Goal: Task Accomplishment & Management: Complete application form

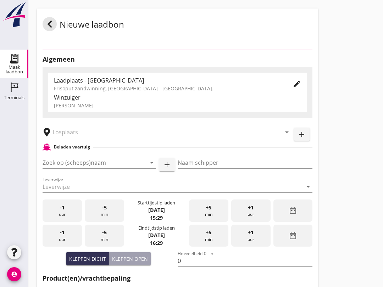
click at [95, 186] on div at bounding box center [173, 186] width 260 height 11
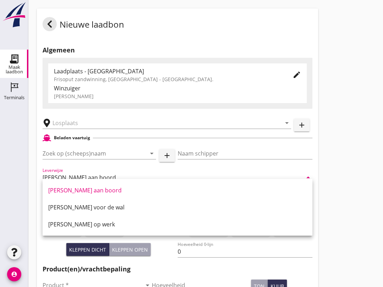
click at [96, 159] on input "Zoek op (scheeps)naam" at bounding box center [90, 153] width 94 height 11
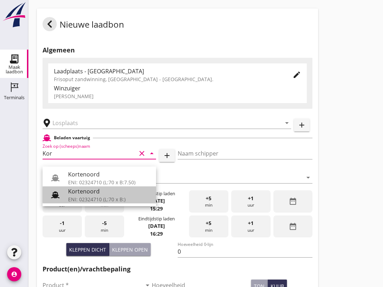
click at [103, 196] on div "ENI: 02324710 (L:70 x B:)" at bounding box center [109, 199] width 82 height 7
type input "Kortenoord"
type input "[PERSON_NAME]/[PERSON_NAME]"
type input "621"
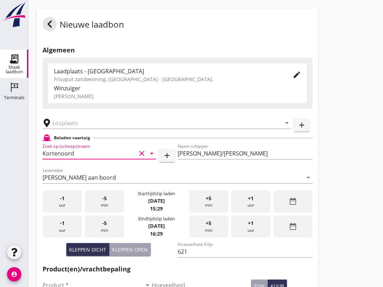
click at [115, 129] on input "text" at bounding box center [161, 122] width 219 height 11
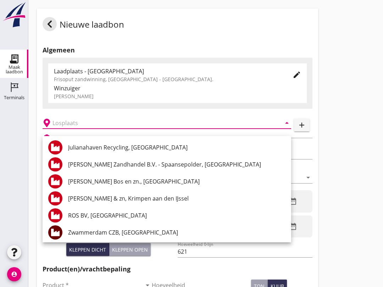
click at [214, 157] on div "[PERSON_NAME] Zandhandel B.V. - Spaansepolder, [GEOGRAPHIC_DATA]" at bounding box center [176, 164] width 217 height 17
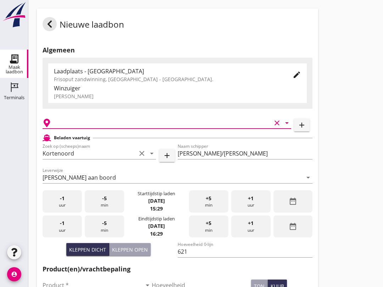
type input "[PERSON_NAME] Zandhandel B.V. - Spaansepolder, [GEOGRAPHIC_DATA]"
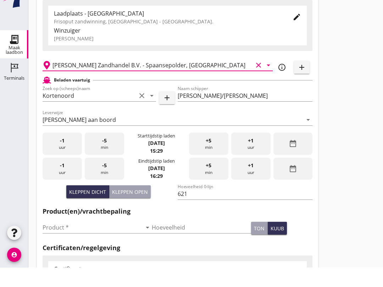
scroll to position [44, 0]
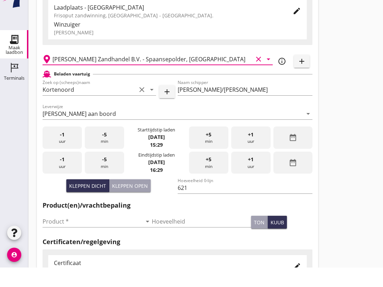
click at [145, 199] on button "Kleppen open" at bounding box center [129, 205] width 41 height 13
type input "518"
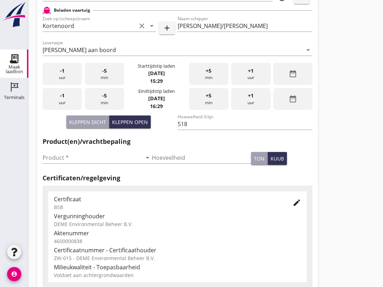
scroll to position [128, 0]
click at [85, 160] on input "Product *" at bounding box center [92, 157] width 99 height 11
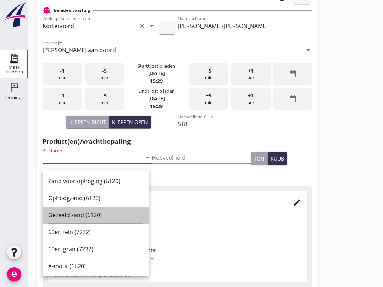
click at [99, 213] on div "Gezeefd zand (6120)" at bounding box center [95, 215] width 95 height 9
type input "Gezeefd zand (6120)"
